Goal: Use online tool/utility: Utilize a website feature to perform a specific function

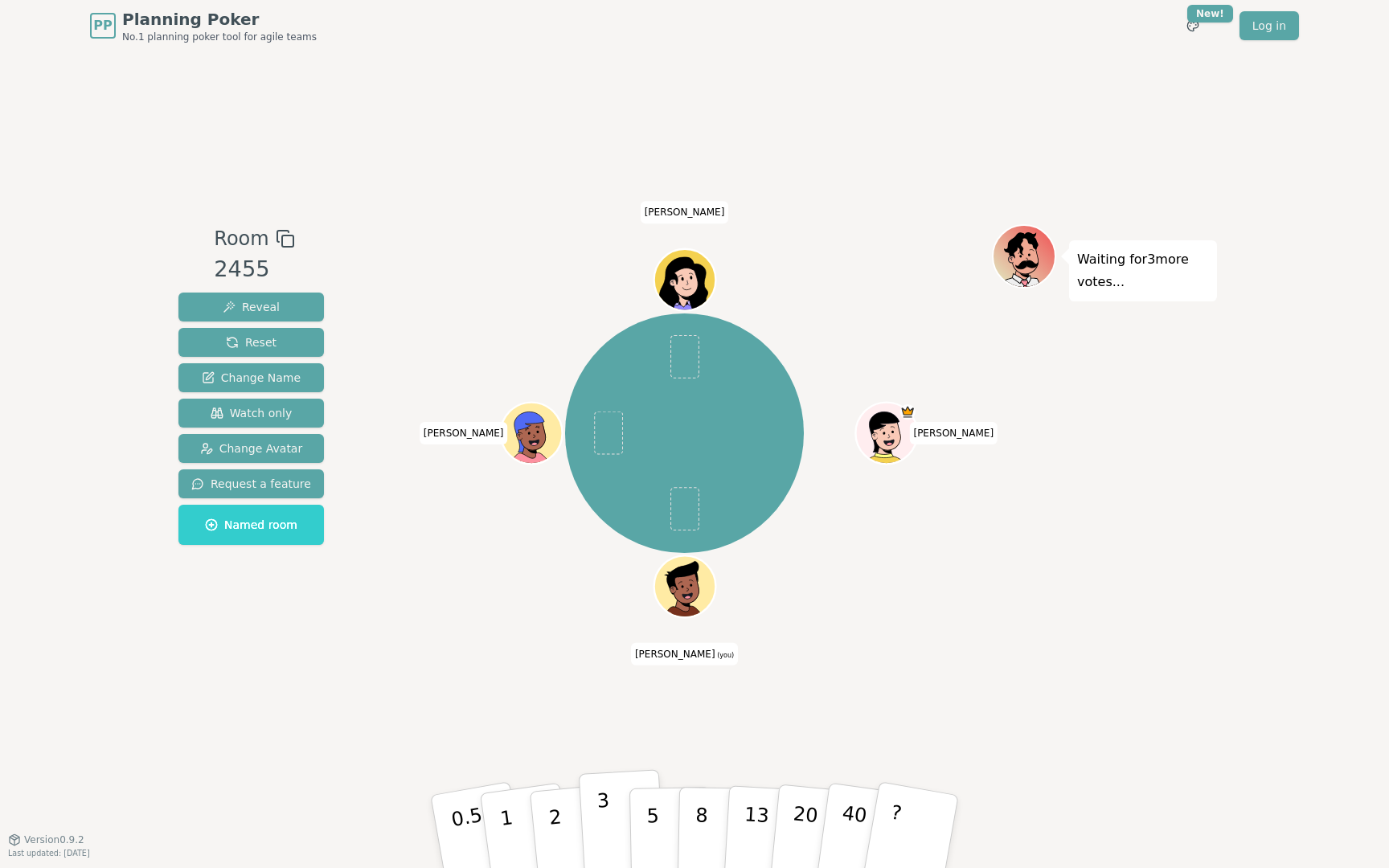
click at [608, 835] on p "3" at bounding box center [606, 834] width 18 height 87
click at [595, 826] on button "3" at bounding box center [623, 832] width 87 height 125
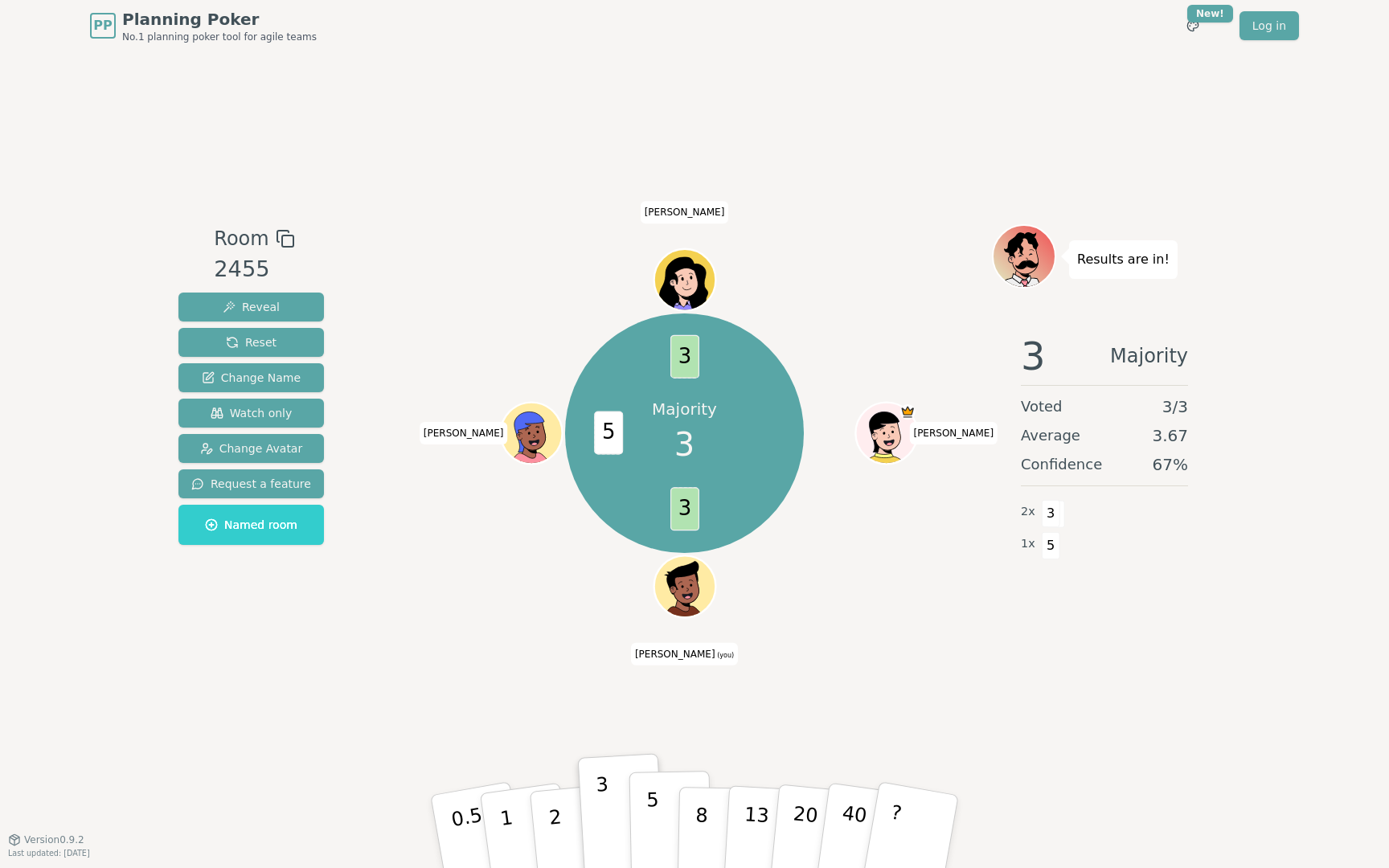
click at [643, 795] on button "5" at bounding box center [670, 832] width 83 height 123
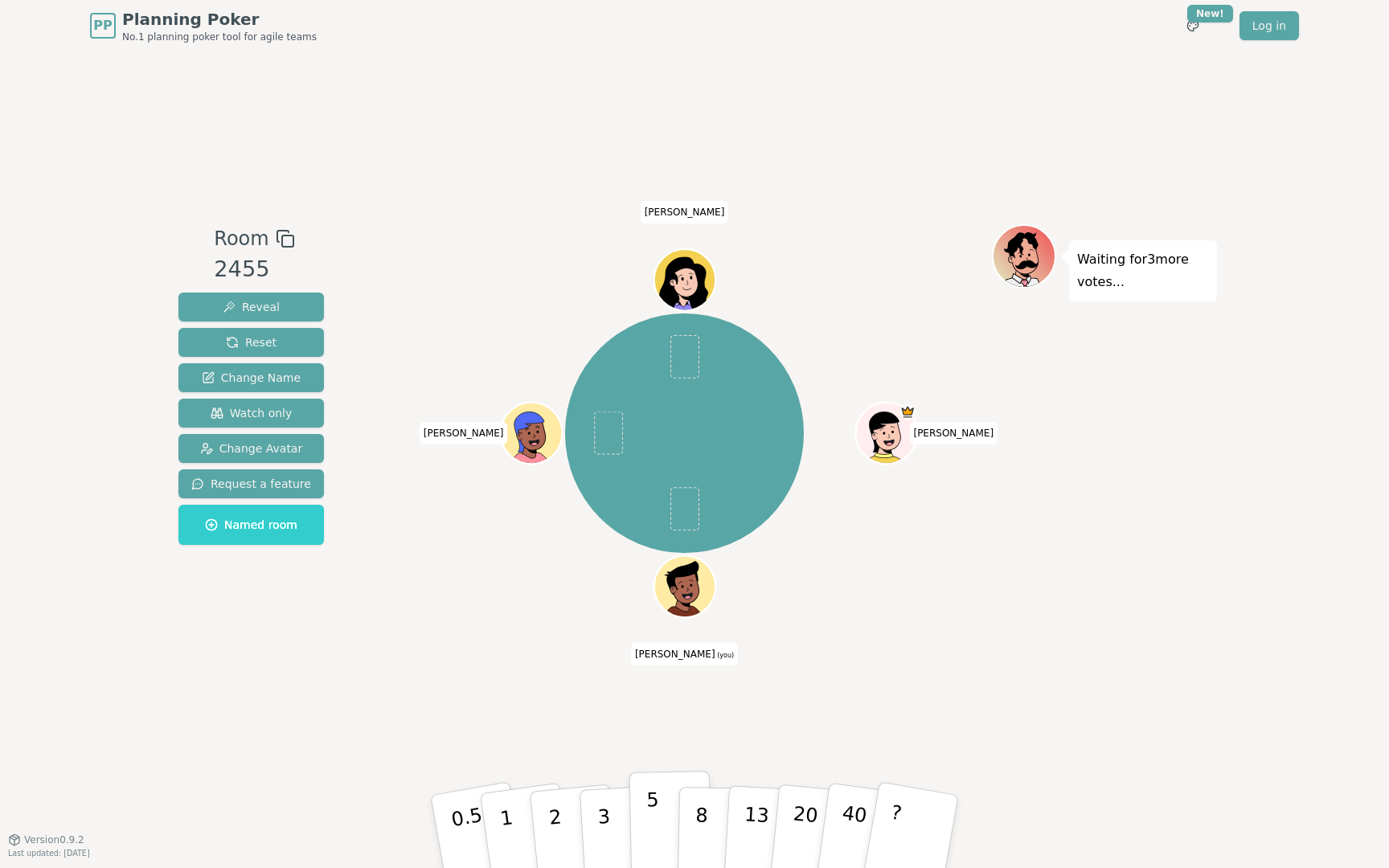
click at [662, 802] on button "5" at bounding box center [670, 832] width 83 height 123
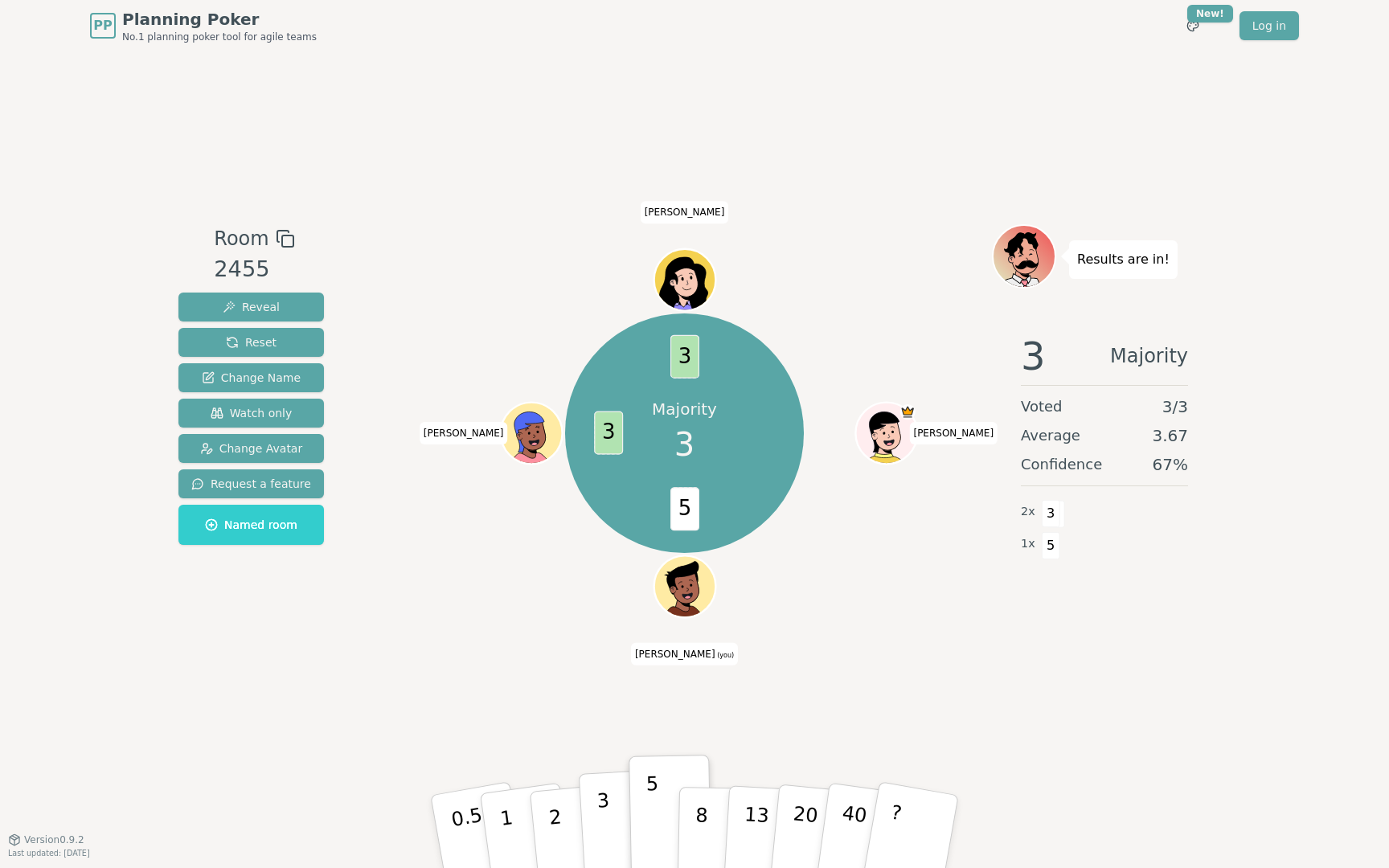
click at [601, 820] on p "3" at bounding box center [606, 834] width 18 height 87
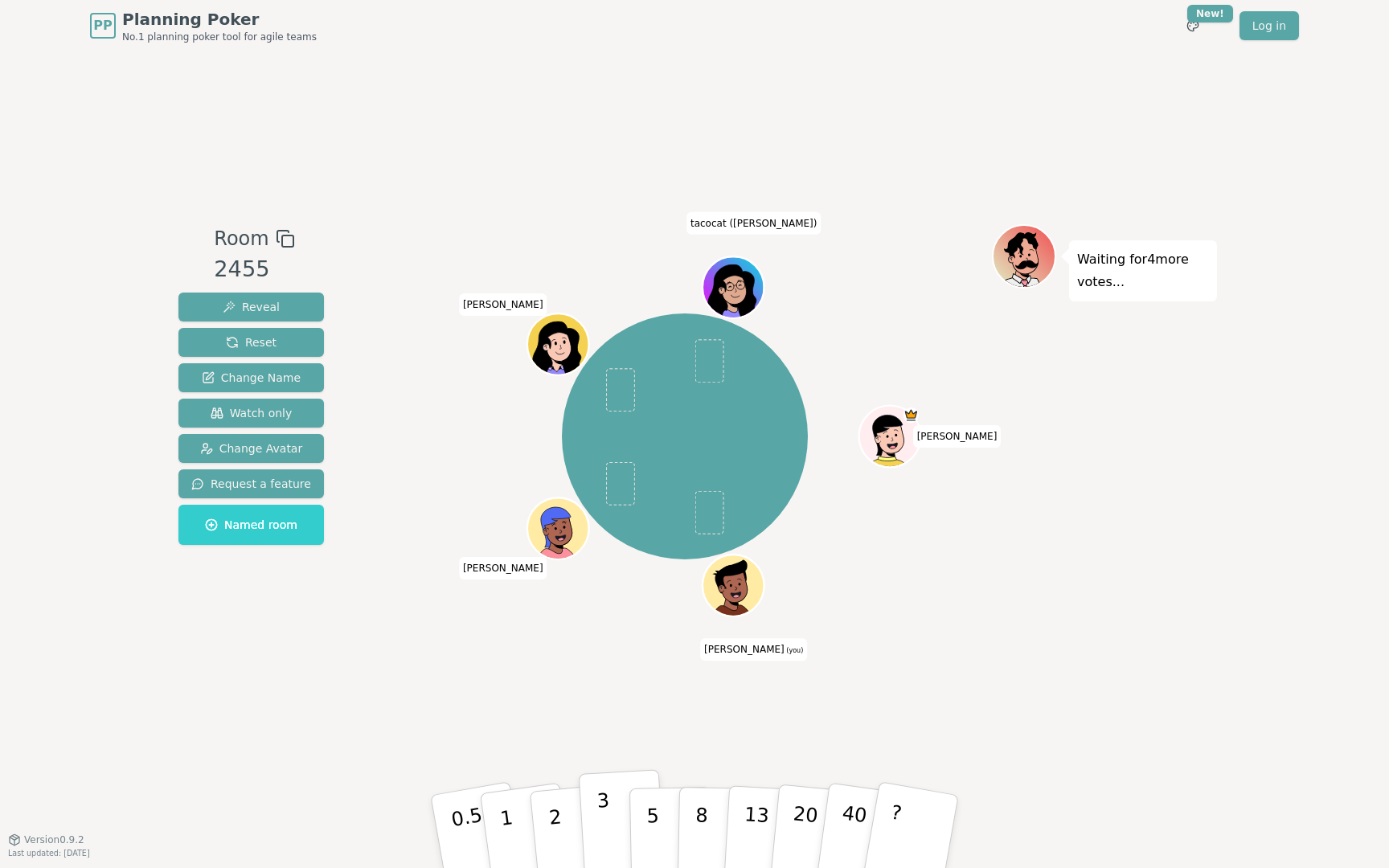
click at [594, 809] on button "3" at bounding box center [623, 832] width 87 height 125
click at [597, 813] on p "3" at bounding box center [606, 834] width 18 height 87
click at [602, 790] on p "3" at bounding box center [606, 834] width 18 height 87
